Goal: Find contact information: Find contact information

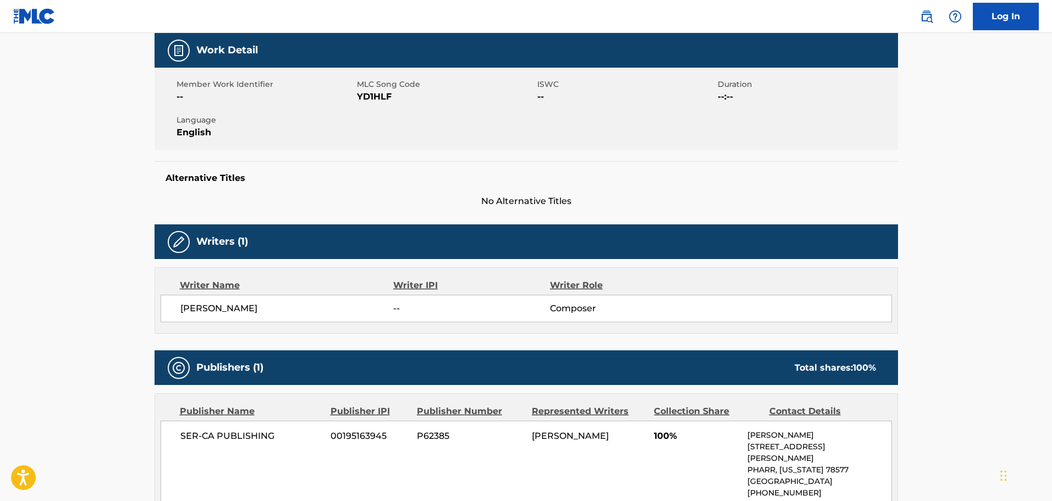
scroll to position [165, 0]
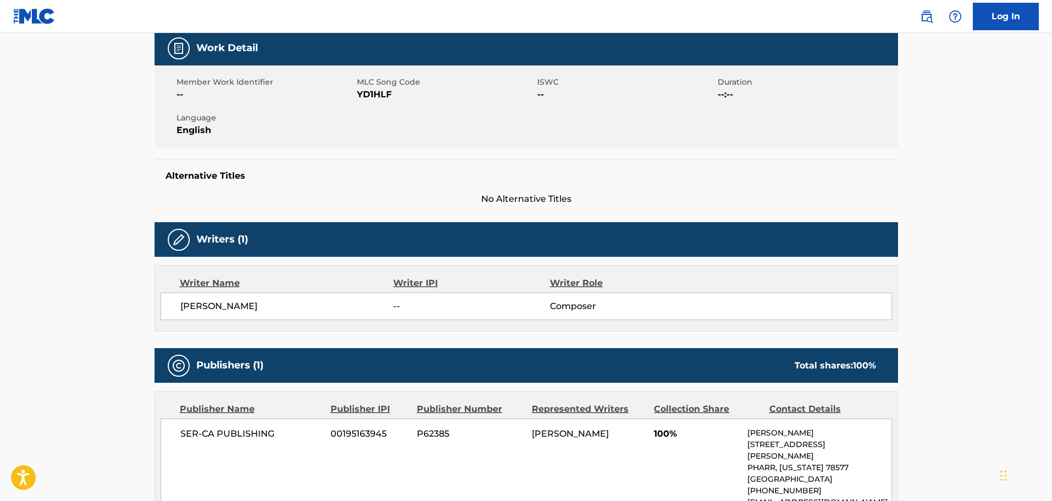
click at [312, 408] on div "Publisher Name" at bounding box center [251, 409] width 142 height 13
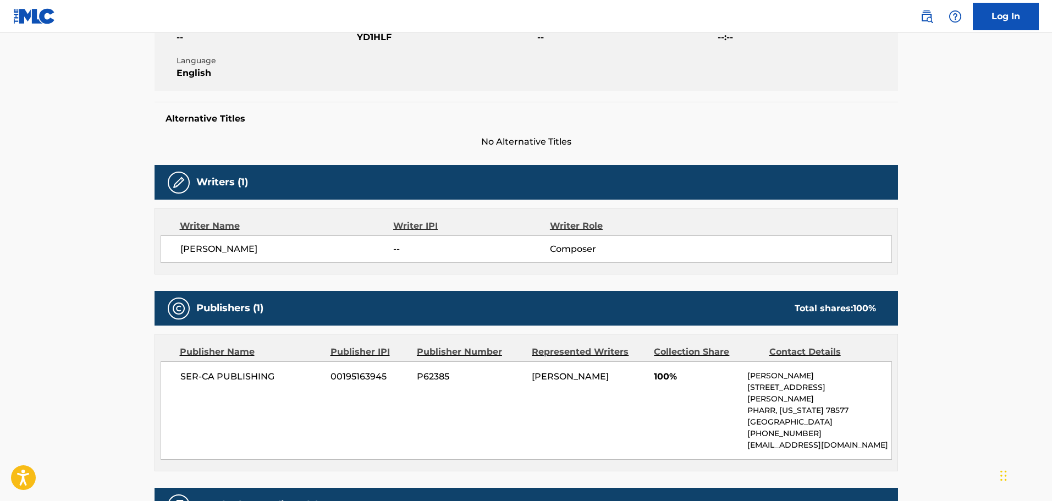
scroll to position [330, 0]
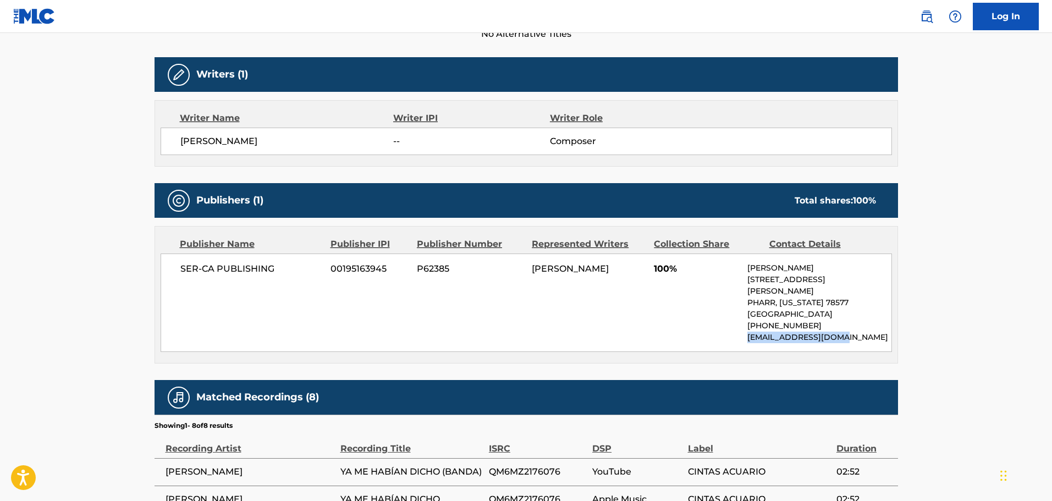
drag, startPoint x: 863, startPoint y: 326, endPoint x: 737, endPoint y: 328, distance: 126.0
click at [737, 328] on div "SER-CA PUBLISHING 00195163945 P62385 [PERSON_NAME] 100% [PERSON_NAME] [STREET_A…" at bounding box center [527, 303] width 732 height 98
copy p "[EMAIL_ADDRESS][DOMAIN_NAME]"
click at [493, 328] on div "SER-CA PUBLISHING 00195163945 P62385 [PERSON_NAME] 100% [PERSON_NAME] [STREET_A…" at bounding box center [527, 303] width 732 height 98
drag, startPoint x: 295, startPoint y: 141, endPoint x: 163, endPoint y: 141, distance: 132.6
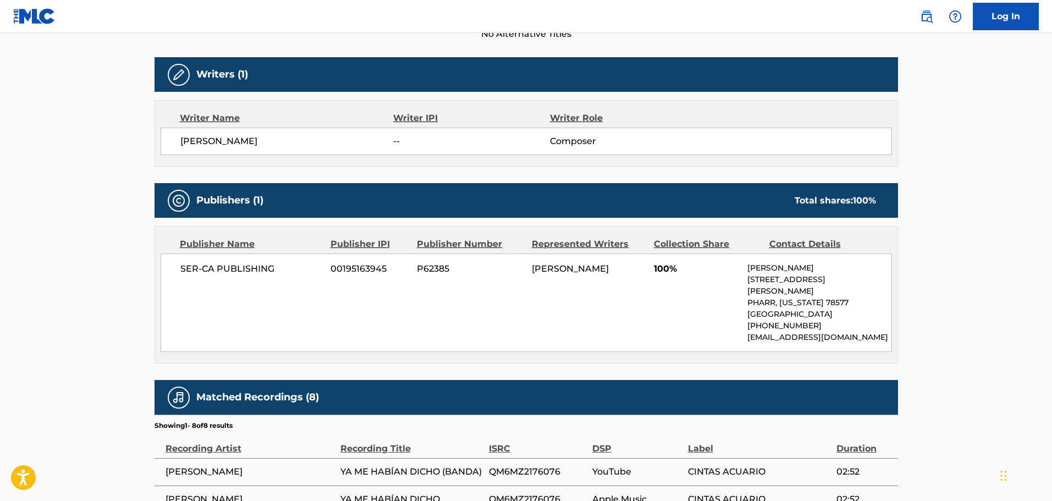
click at [163, 141] on div "[PERSON_NAME] -- Composer" at bounding box center [527, 142] width 732 height 28
copy span "[PERSON_NAME]"
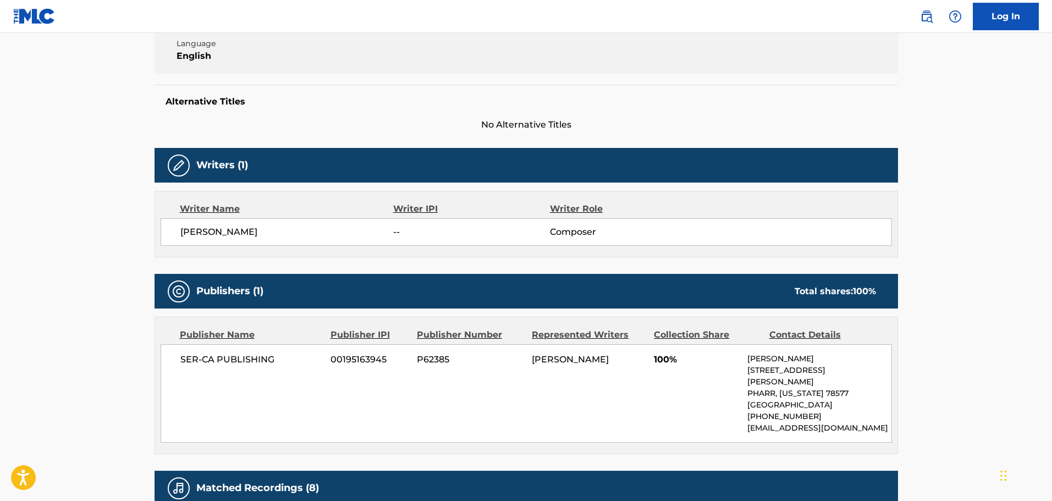
scroll to position [0, 0]
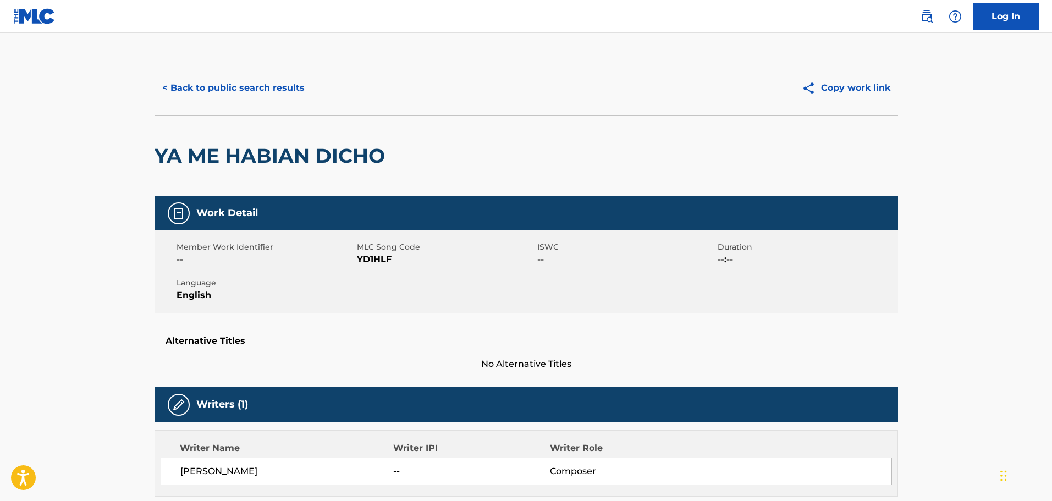
click at [304, 88] on button "< Back to public search results" at bounding box center [234, 88] width 158 height 28
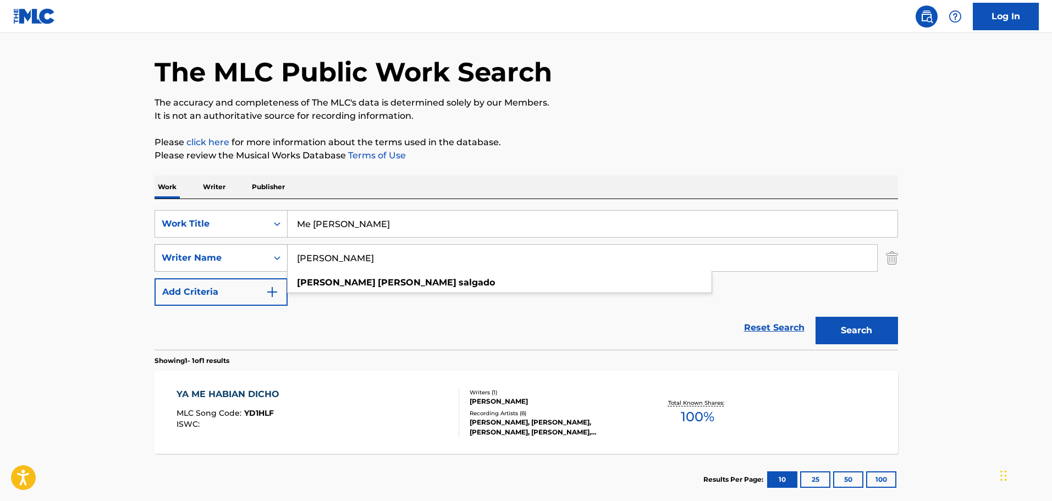
drag, startPoint x: 404, startPoint y: 256, endPoint x: 264, endPoint y: 253, distance: 139.7
click at [264, 253] on div "SearchWithCriteriae7ebbbdc-4f7a-448a-ab17-bd84377ad181 Writer Name [PERSON_NAME…" at bounding box center [527, 258] width 744 height 28
click at [393, 256] on input "[PERSON_NAME]" at bounding box center [583, 258] width 590 height 26
drag, startPoint x: 411, startPoint y: 259, endPoint x: 319, endPoint y: 259, distance: 91.9
click at [319, 259] on input "[PERSON_NAME]" at bounding box center [583, 258] width 590 height 26
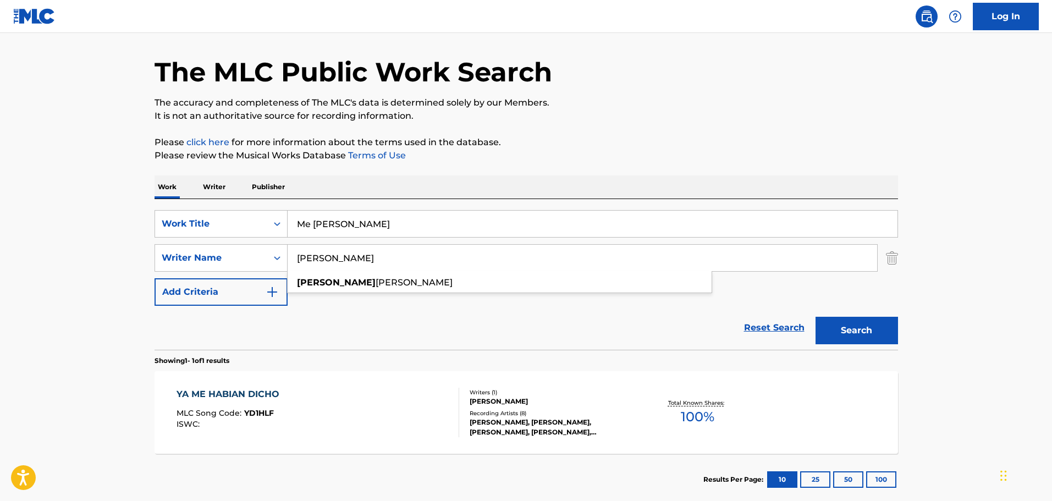
type input "[PERSON_NAME]"
click at [816, 317] on button "Search" at bounding box center [857, 331] width 83 height 28
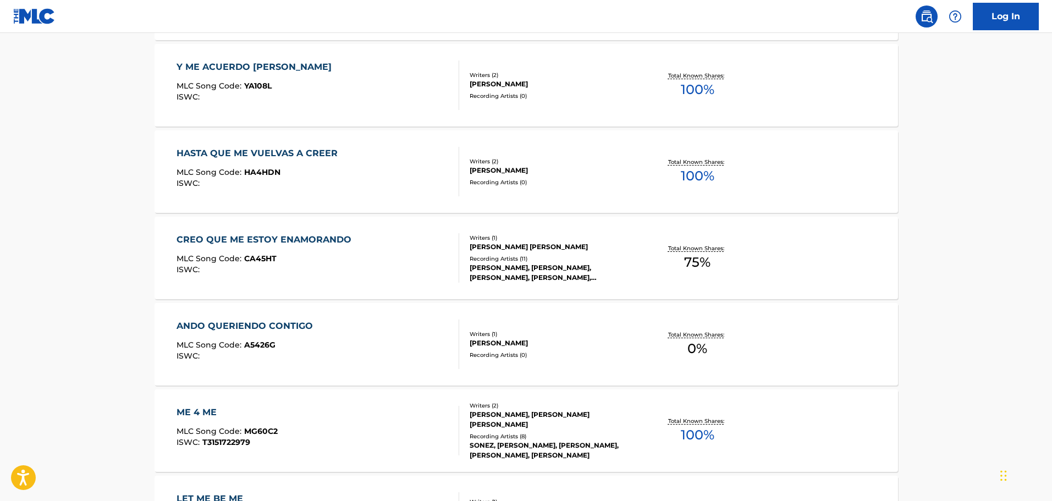
scroll to position [530, 0]
